Goal: Task Accomplishment & Management: Manage account settings

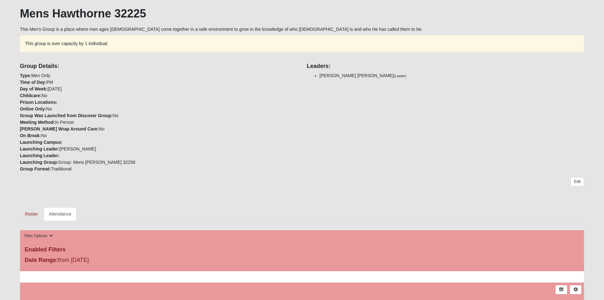
scroll to position [159, 0]
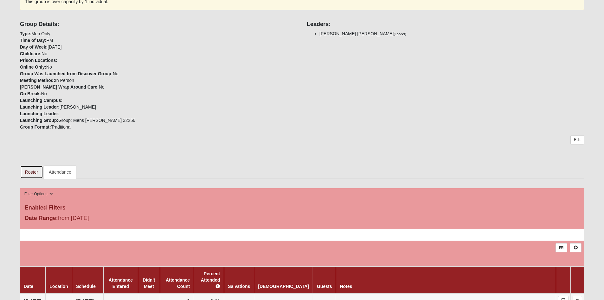
click at [30, 171] on link "Roster" at bounding box center [31, 171] width 23 height 13
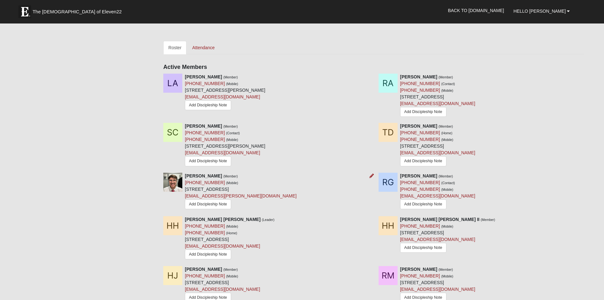
scroll to position [286, 0]
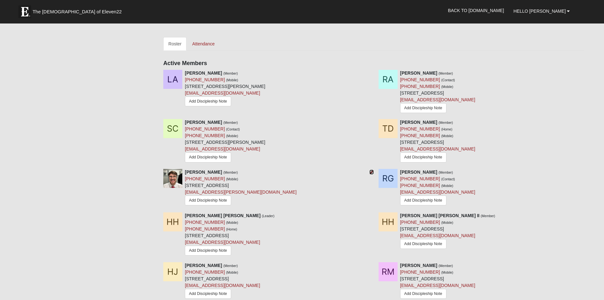
click at [371, 172] on icon at bounding box center [372, 172] width 4 height 4
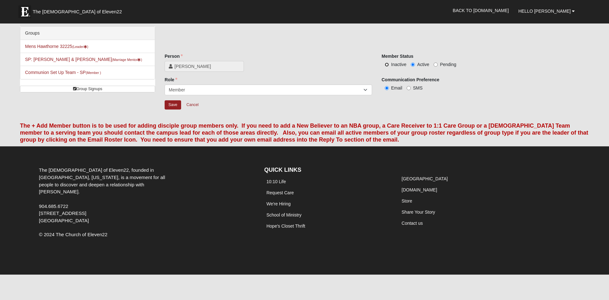
click at [387, 65] on input "Inactive" at bounding box center [387, 64] width 4 height 4
radio input "true"
click at [364, 91] on select "Leader Coleader Coach Member Campus Lead Future Leader" at bounding box center [268, 89] width 207 height 11
click at [366, 89] on select "Leader Coleader Coach Member Campus Lead Future Leader" at bounding box center [268, 89] width 207 height 11
click at [172, 105] on input "Save" at bounding box center [173, 104] width 16 height 9
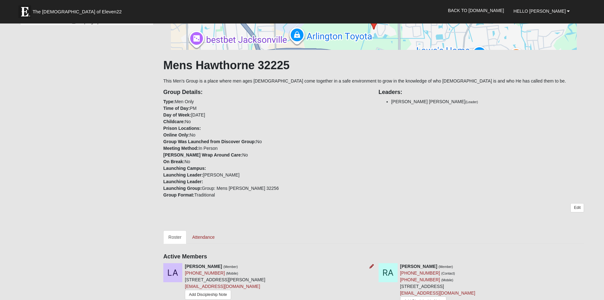
scroll to position [63, 0]
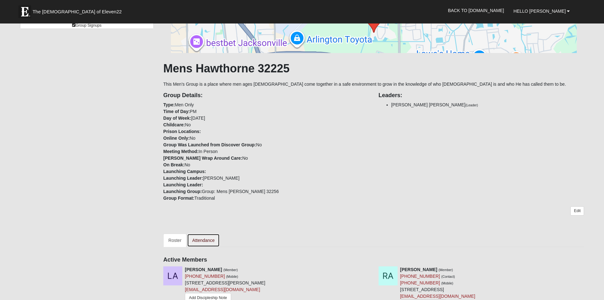
click at [201, 241] on link "Attendance" at bounding box center [203, 239] width 33 height 13
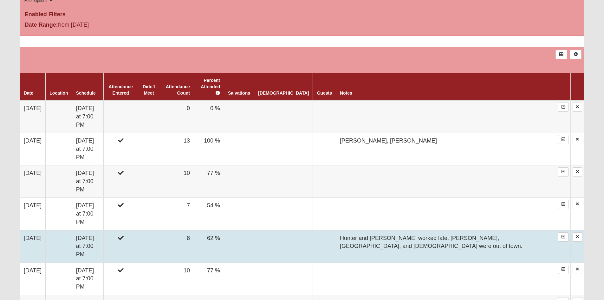
scroll to position [349, 0]
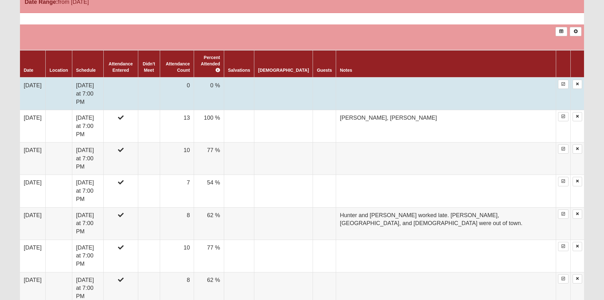
click at [37, 78] on td "[DATE]" at bounding box center [33, 93] width 26 height 33
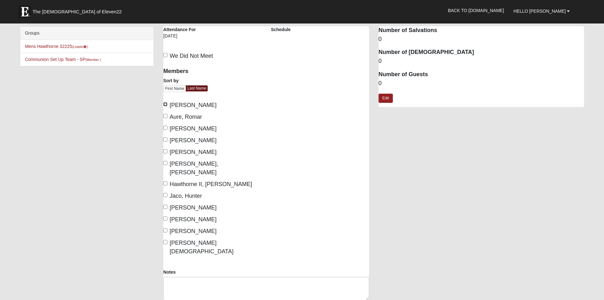
click at [165, 104] on input "Amos, Luke" at bounding box center [165, 104] width 4 height 4
checkbox input "true"
click at [165, 129] on input "Cooke, Stephen" at bounding box center [165, 128] width 4 height 4
checkbox input "true"
click at [165, 139] on input "Doyle, Tim" at bounding box center [165, 139] width 4 height 4
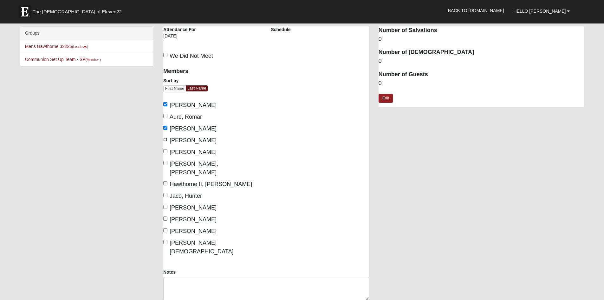
checkbox input "true"
click at [167, 163] on input "Hawthorne, Hamilton" at bounding box center [165, 163] width 4 height 4
checkbox input "true"
click at [164, 181] on input "Hawthorne II, Hamilton" at bounding box center [165, 183] width 4 height 4
checkbox input "true"
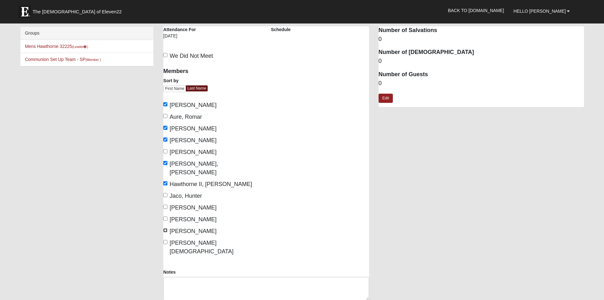
click at [165, 228] on input "Torres, Oniel" at bounding box center [165, 230] width 4 height 4
checkbox input "true"
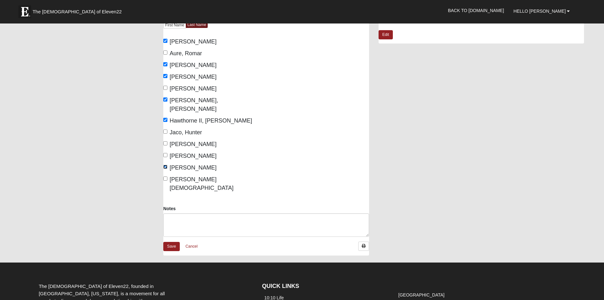
scroll to position [32, 0]
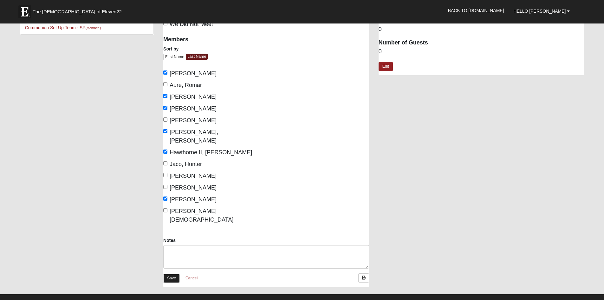
click at [175, 273] on link "Save" at bounding box center [171, 277] width 16 height 9
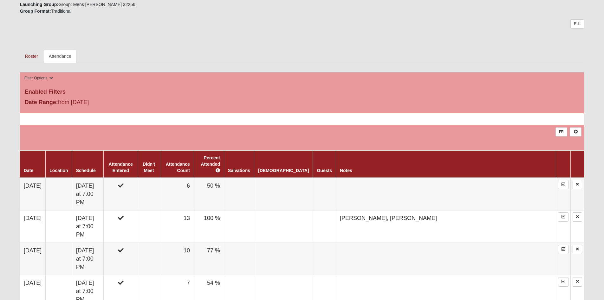
scroll to position [254, 0]
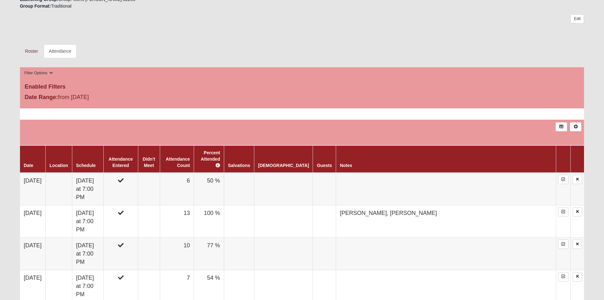
drag, startPoint x: 272, startPoint y: 167, endPoint x: 267, endPoint y: 162, distance: 6.5
drag, startPoint x: 267, startPoint y: 162, endPoint x: 277, endPoint y: 33, distance: 130.1
click at [276, 33] on div "Edit" at bounding box center [302, 24] width 565 height 21
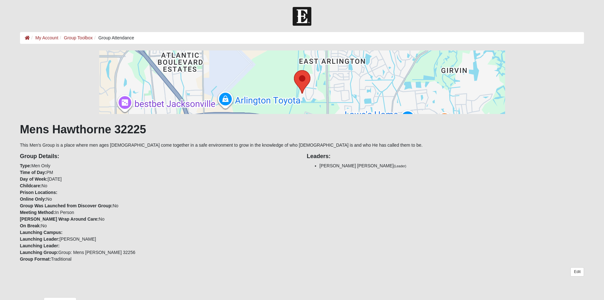
scroll to position [0, 0]
click at [197, 179] on div "Group Details: Type: Men Only Time of Day: PM Day of Week: [DATE] Childcare: No…" at bounding box center [158, 206] width 287 height 114
